Goal: Use online tool/utility: Utilize a website feature to perform a specific function

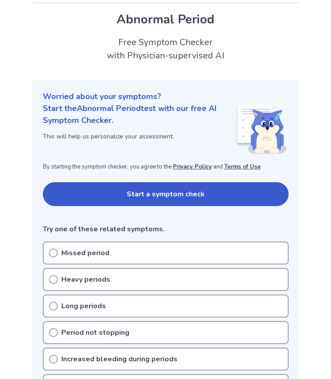
scroll to position [63, 0]
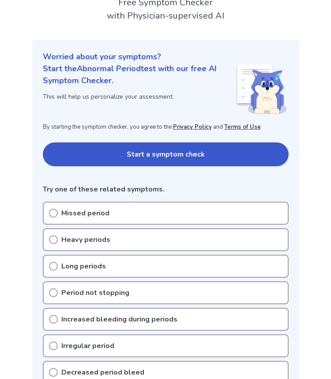
click at [130, 159] on button "Start a symptom check" at bounding box center [166, 154] width 246 height 24
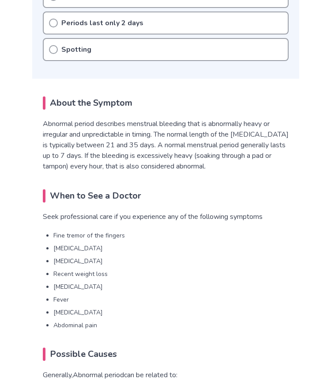
scroll to position [581, 0]
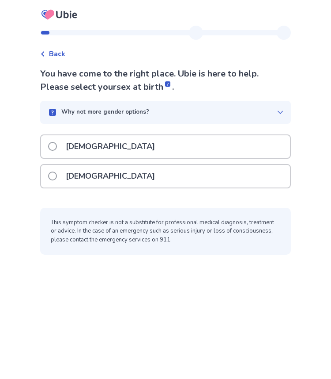
click at [117, 182] on div "[DEMOGRAPHIC_DATA]" at bounding box center [165, 176] width 249 height 23
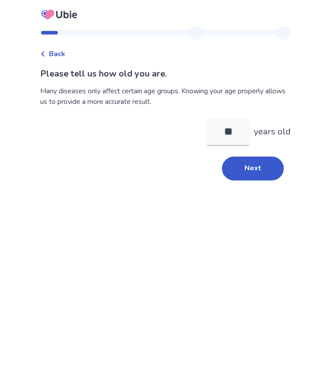
type input "**"
click at [149, 198] on div "Back Please tell us how old you are. Many diseases only affect certain age grou…" at bounding box center [165, 189] width 331 height 379
click at [243, 172] on button "Next" at bounding box center [253, 168] width 62 height 24
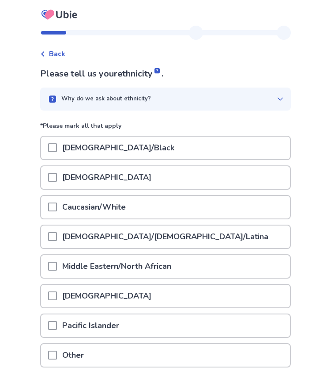
click at [111, 173] on div "[DEMOGRAPHIC_DATA]" at bounding box center [165, 177] width 249 height 23
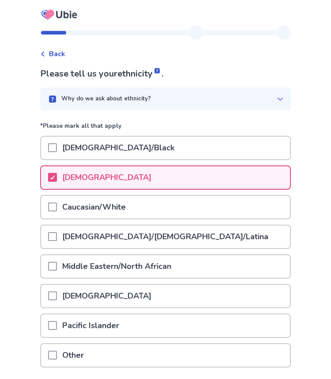
scroll to position [67, 0]
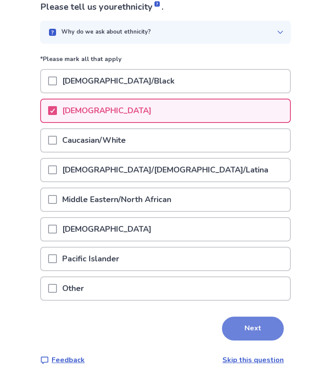
click at [269, 325] on button "Next" at bounding box center [253, 328] width 62 height 24
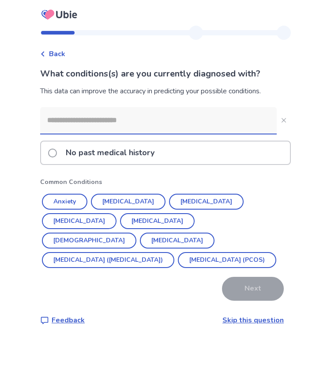
click at [168, 154] on div "No past medical history" at bounding box center [165, 152] width 249 height 23
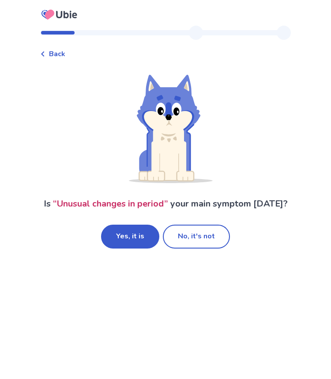
click at [159, 204] on span "“ Unusual changes in period ”" at bounding box center [110, 203] width 115 height 12
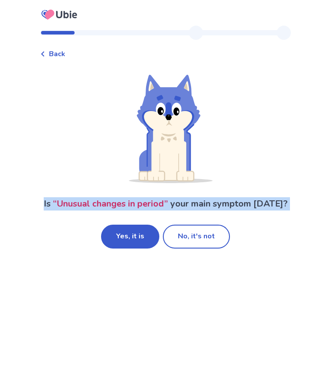
click at [159, 204] on span "“ Unusual changes in period ”" at bounding box center [110, 203] width 115 height 12
click at [148, 204] on span "“ Unusual changes in period ”" at bounding box center [110, 203] width 115 height 12
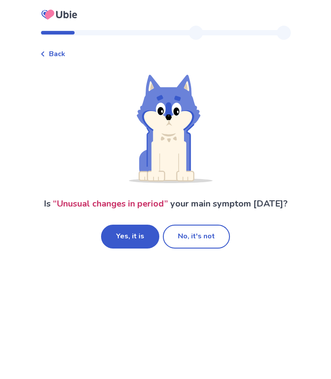
click at [148, 204] on span "“ Unusual changes in period ”" at bounding box center [110, 203] width 115 height 12
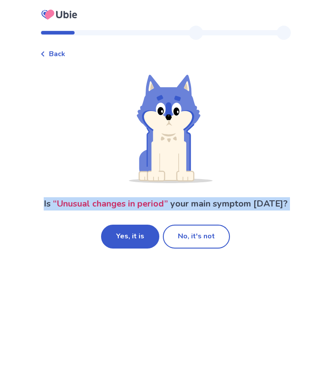
click at [148, 204] on span "“ Unusual changes in period ”" at bounding box center [110, 203] width 115 height 12
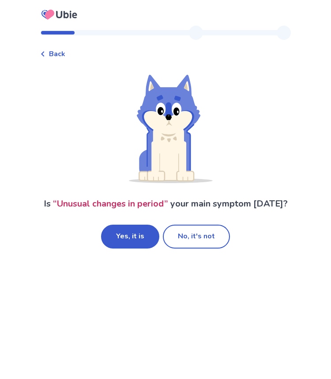
click at [148, 201] on span "“ Unusual changes in period ”" at bounding box center [110, 203] width 115 height 12
drag, startPoint x: 148, startPoint y: 201, endPoint x: 86, endPoint y: 202, distance: 62.3
click at [86, 202] on span "“ Unusual changes in period ”" at bounding box center [110, 203] width 115 height 12
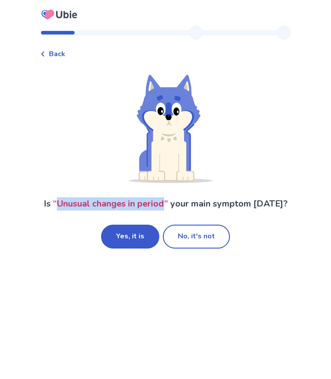
click at [86, 202] on span "“ Unusual changes in period ”" at bounding box center [110, 203] width 115 height 12
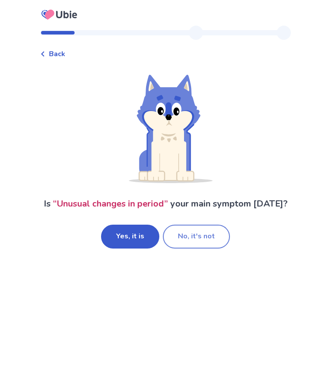
click at [193, 239] on button "No, it's not" at bounding box center [196, 236] width 67 height 24
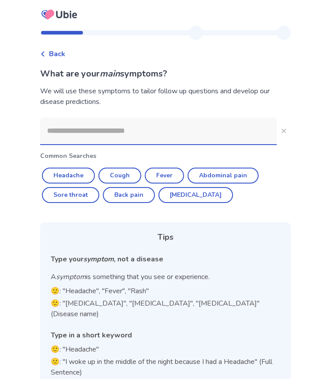
click at [159, 140] on input at bounding box center [158, 130] width 237 height 26
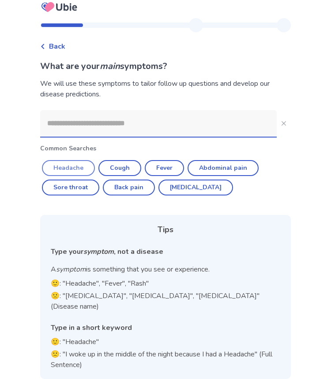
click at [82, 173] on button "Headache" at bounding box center [68, 168] width 53 height 16
type input "********"
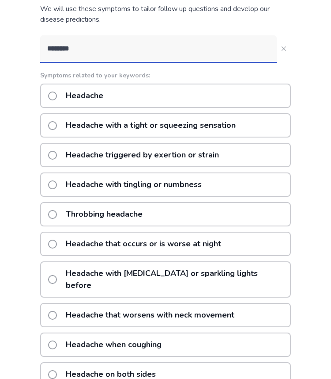
scroll to position [62, 0]
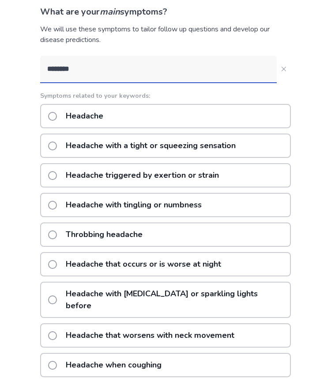
click at [96, 120] on p "Headache" at bounding box center [85, 116] width 48 height 23
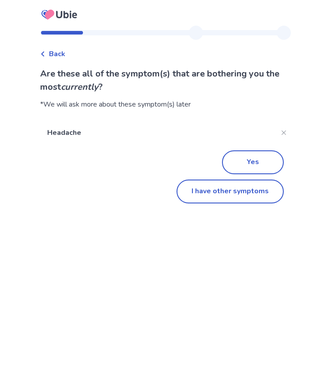
click at [68, 15] on icon at bounding box center [59, 15] width 42 height 22
